Goal: Task Accomplishment & Management: Complete application form

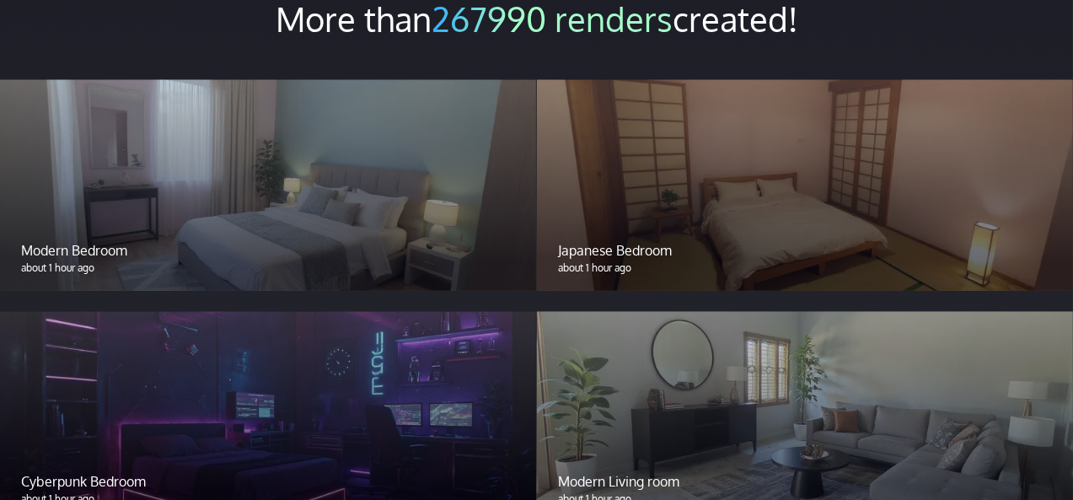
scroll to position [1349, 0]
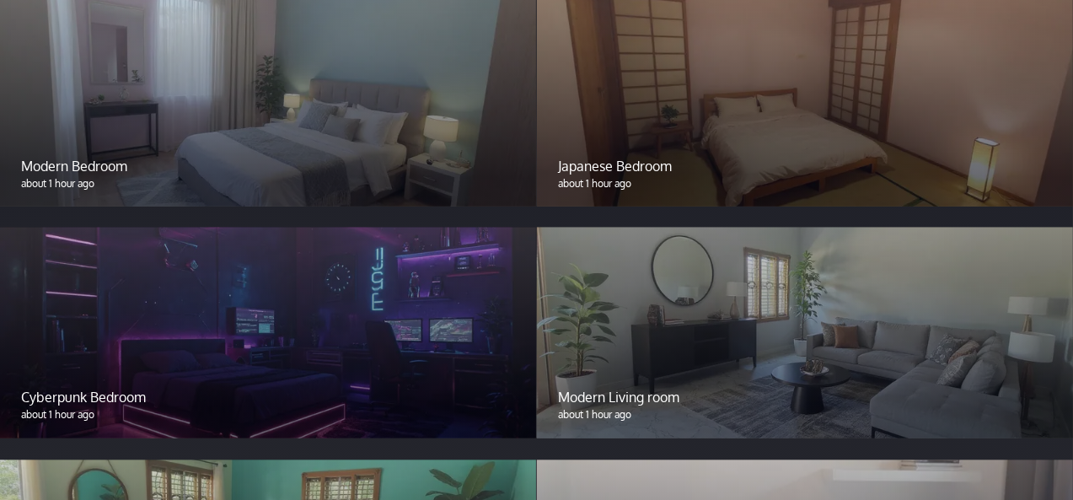
click at [672, 299] on div at bounding box center [805, 333] width 536 height 211
click at [669, 329] on div at bounding box center [805, 333] width 536 height 211
click at [668, 330] on div at bounding box center [805, 333] width 536 height 211
click at [622, 406] on p "Modern Living room" at bounding box center [805, 398] width 494 height 20
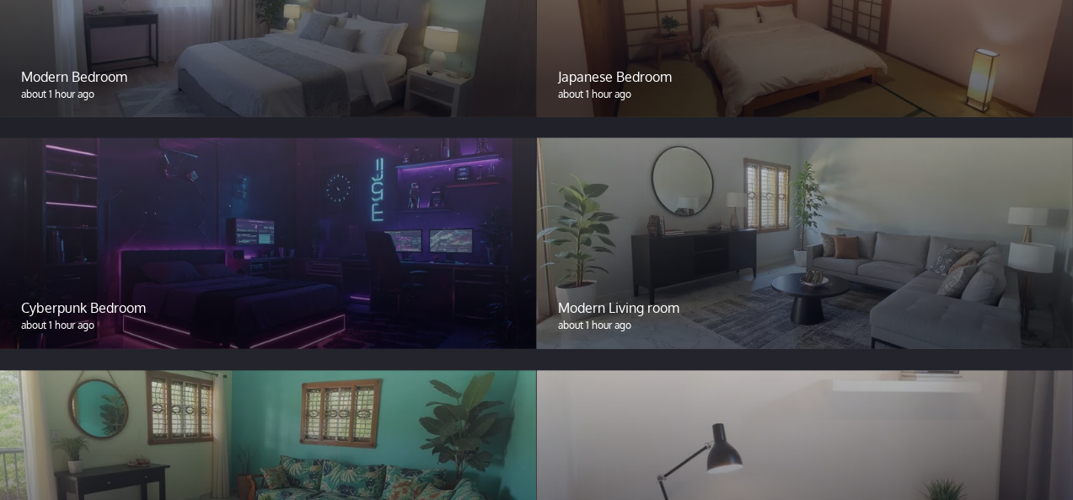
scroll to position [1602, 0]
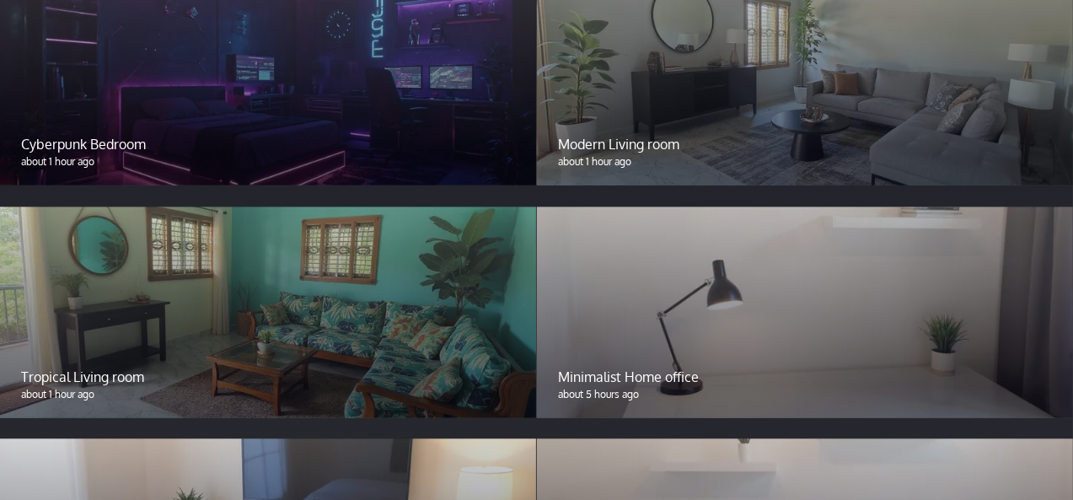
click at [361, 316] on div at bounding box center [268, 312] width 536 height 211
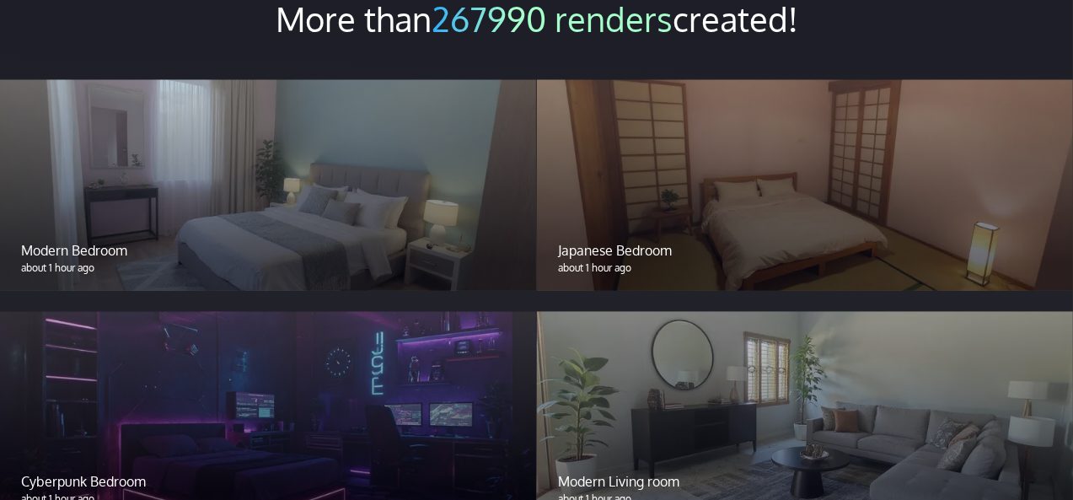
scroll to position [1349, 0]
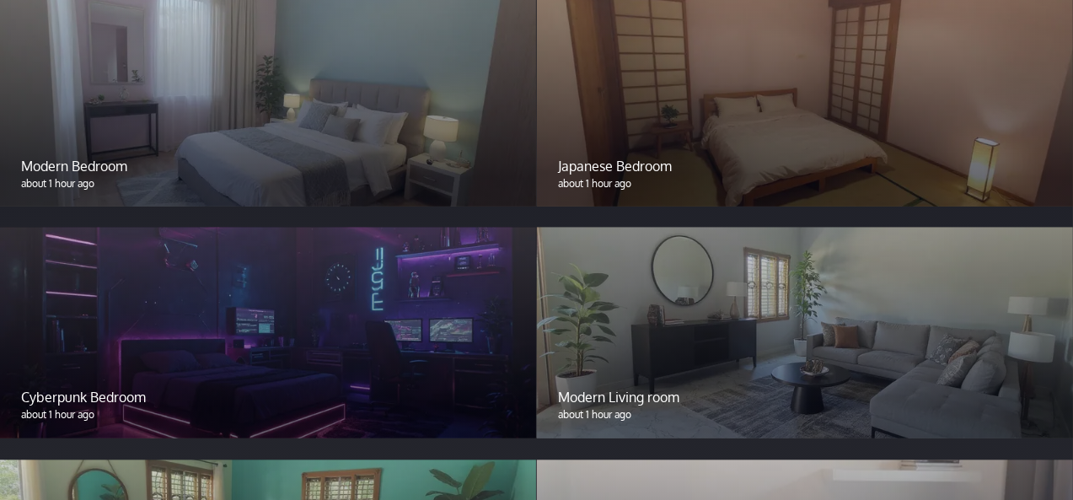
click at [399, 294] on div at bounding box center [268, 333] width 536 height 211
click at [225, 358] on div at bounding box center [268, 333] width 536 height 211
click at [226, 357] on div at bounding box center [268, 333] width 536 height 211
click at [227, 358] on div at bounding box center [268, 333] width 536 height 211
click at [96, 403] on p "Cyberpunk Bedroom" at bounding box center [268, 398] width 494 height 20
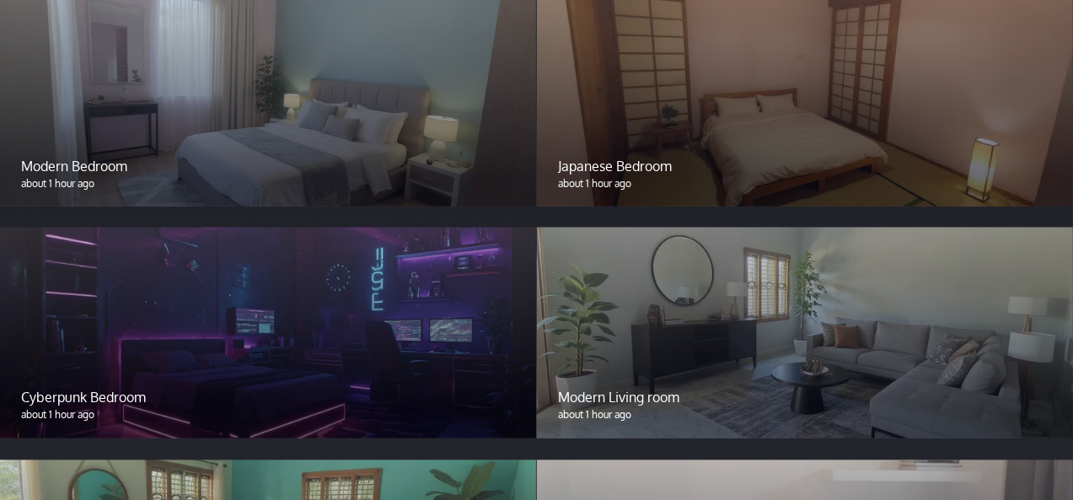
click at [96, 393] on p "Cyberpunk Bedroom" at bounding box center [268, 398] width 494 height 20
click at [62, 416] on p "about 1 hour ago" at bounding box center [268, 415] width 494 height 15
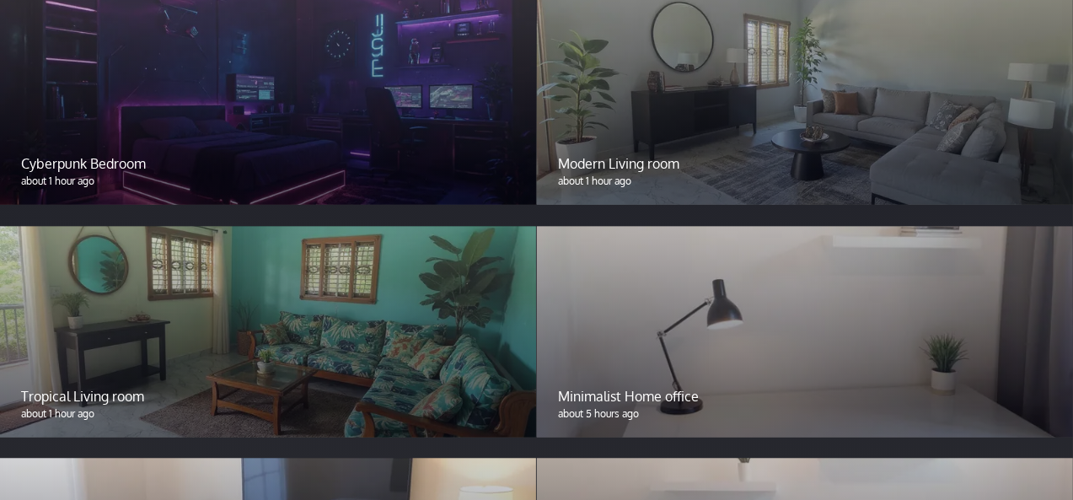
scroll to position [1686, 0]
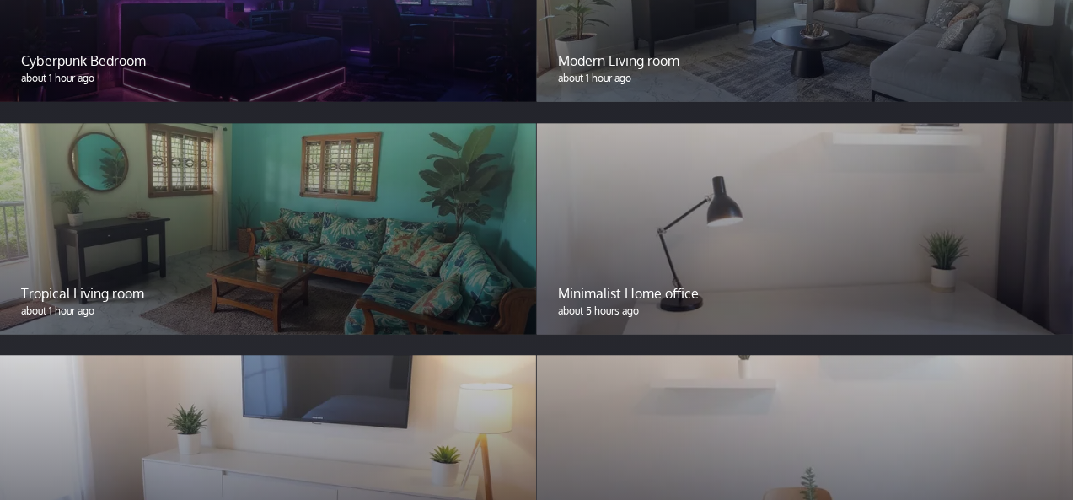
click at [220, 228] on div at bounding box center [268, 228] width 536 height 211
click at [81, 300] on p "Tropical Living room" at bounding box center [268, 293] width 494 height 20
click at [81, 301] on p "Tropical Living room" at bounding box center [268, 293] width 494 height 20
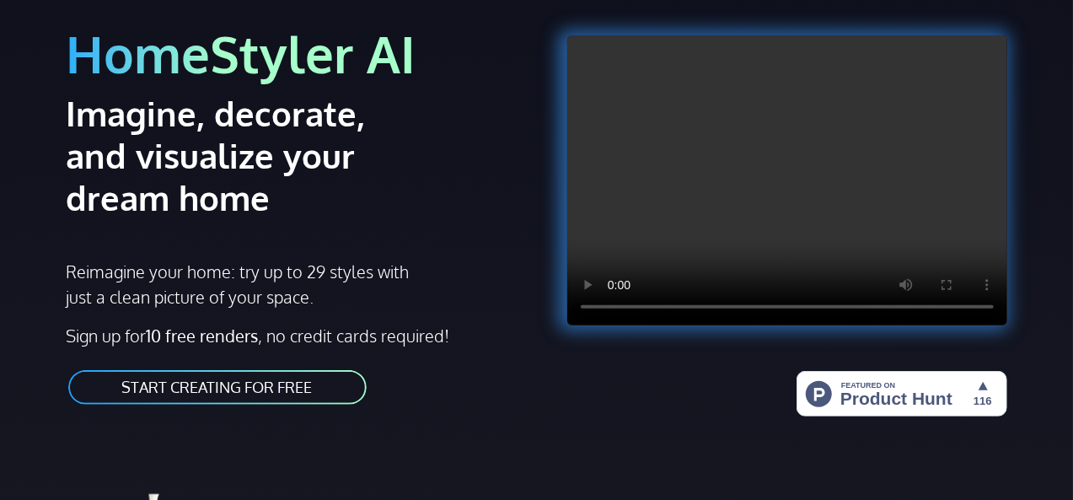
scroll to position [253, 0]
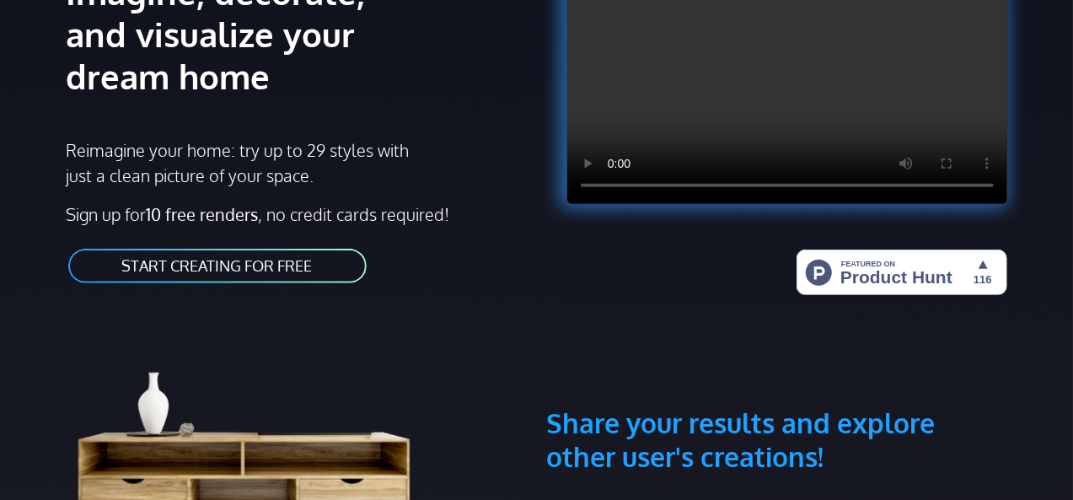
click at [220, 257] on link "START CREATING FOR FREE" at bounding box center [218, 266] width 302 height 38
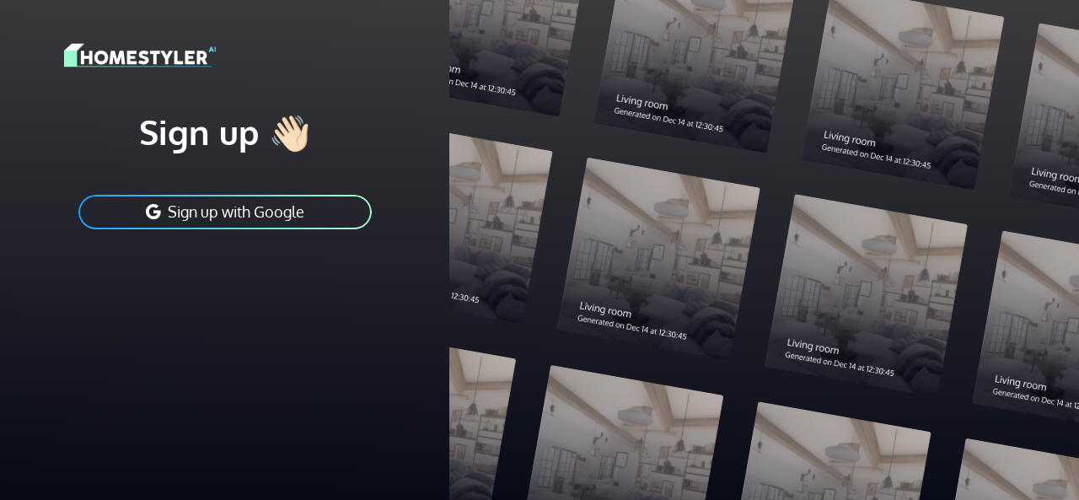
click at [228, 215] on button "Sign up with Google" at bounding box center [225, 212] width 297 height 38
